Goal: Transaction & Acquisition: Obtain resource

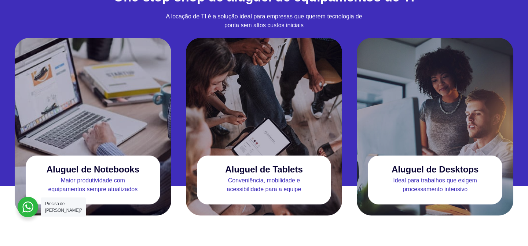
scroll to position [686, 0]
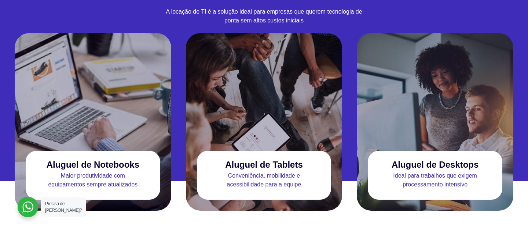
click at [98, 171] on p "Maior produtividade com equipamentos sempre atualizados" at bounding box center [93, 180] width 135 height 18
click at [102, 171] on p "Maior produtividade com equipamentos sempre atualizados" at bounding box center [93, 180] width 135 height 18
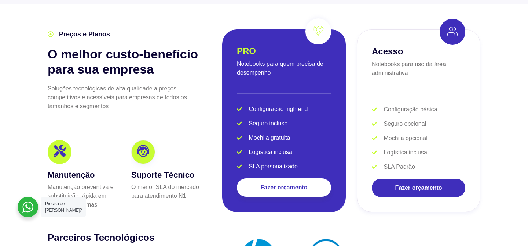
scroll to position [1444, 0]
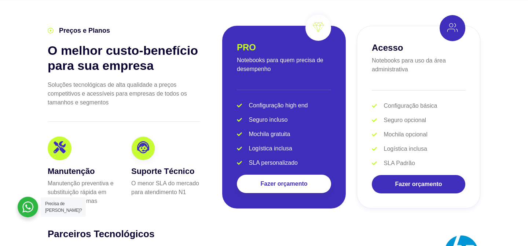
click at [26, 208] on div at bounding box center [28, 206] width 21 height 21
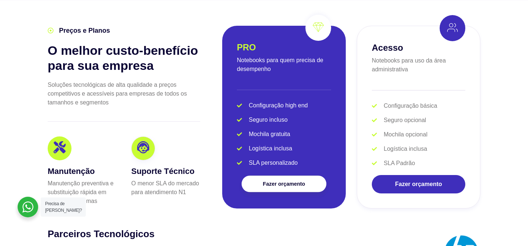
click at [295, 175] on link "Fazer orçamento" at bounding box center [284, 183] width 85 height 17
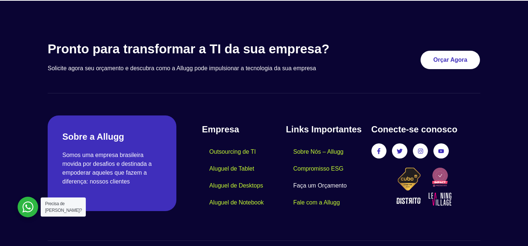
scroll to position [914, 0]
